Goal: Use online tool/utility: Use online tool/utility

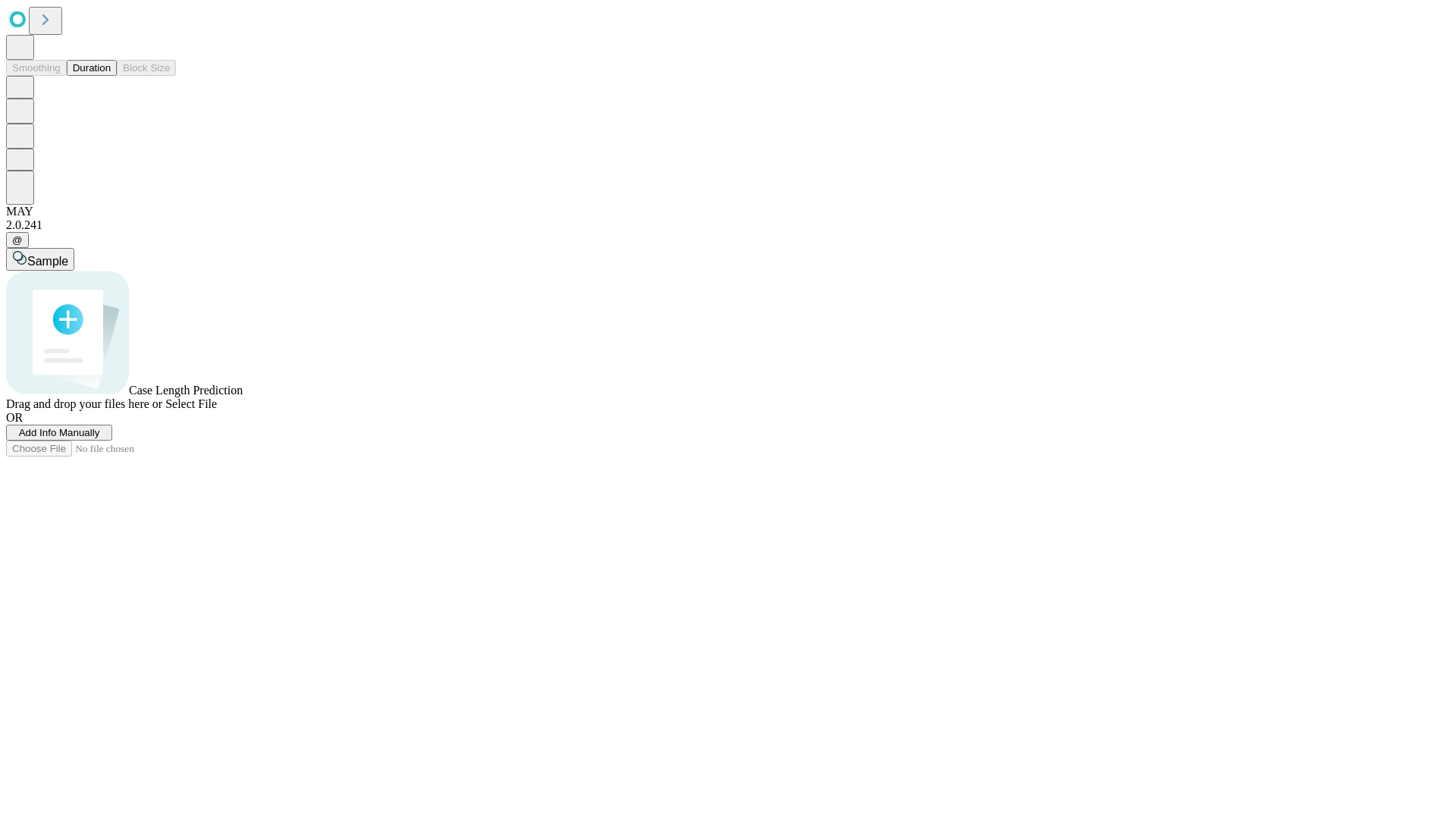
click at [217, 410] on span "Select File" at bounding box center [191, 405] width 51 height 13
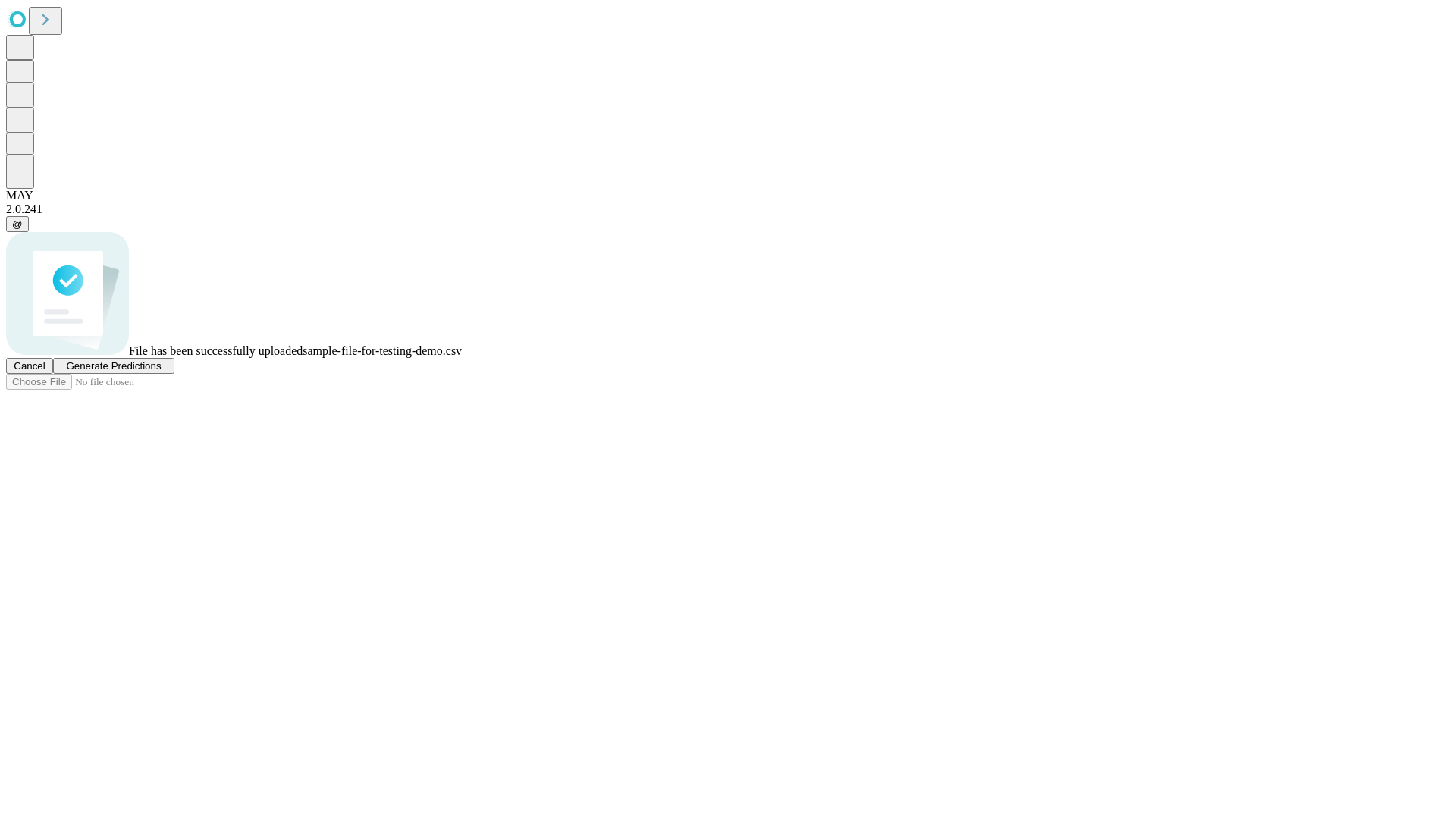
click at [161, 371] on span "Generate Predictions" at bounding box center [114, 366] width 94 height 12
